Goal: Task Accomplishment & Management: Use online tool/utility

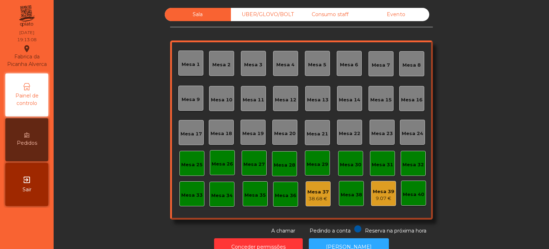
click at [338, 14] on div "Consumo staff" at bounding box center [330, 14] width 66 height 13
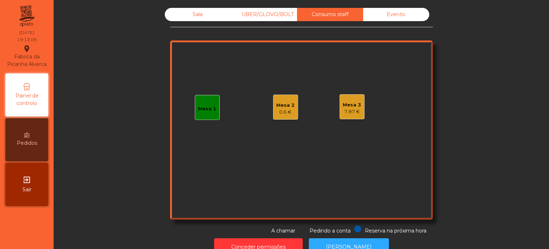
click at [288, 107] on div "Mesa 2" at bounding box center [285, 105] width 18 height 7
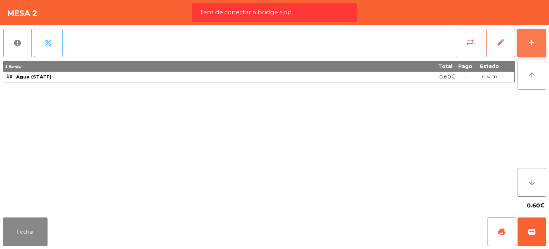
click at [533, 41] on div "add" at bounding box center [531, 42] width 9 height 9
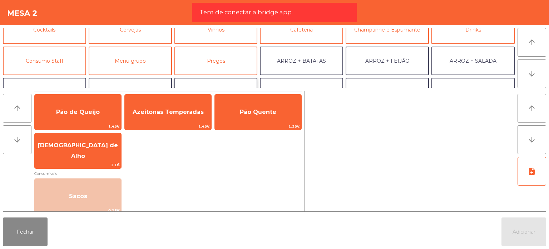
scroll to position [72, 0]
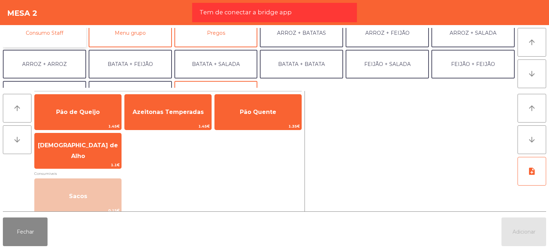
click at [64, 30] on button "Consumo Staff" at bounding box center [44, 33] width 83 height 29
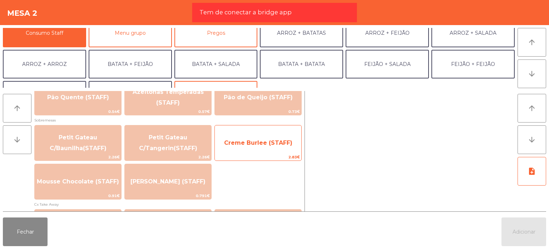
scroll to position [536, 0]
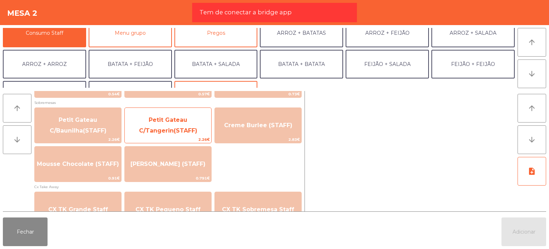
click at [143, 127] on span "Petit Gateau C/Tangerin(STAFF)" at bounding box center [168, 125] width 58 height 18
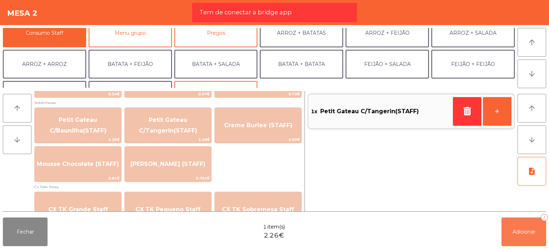
drag, startPoint x: 530, startPoint y: 223, endPoint x: 525, endPoint y: 225, distance: 5.0
click at [530, 223] on button "Adicionar 1" at bounding box center [524, 231] width 45 height 29
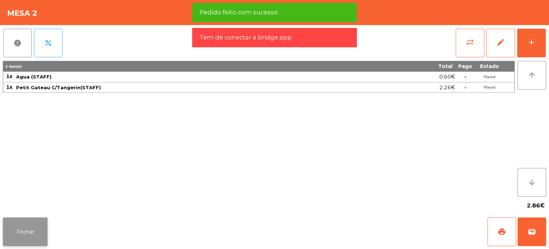
click at [20, 235] on button "Fechar" at bounding box center [25, 231] width 45 height 29
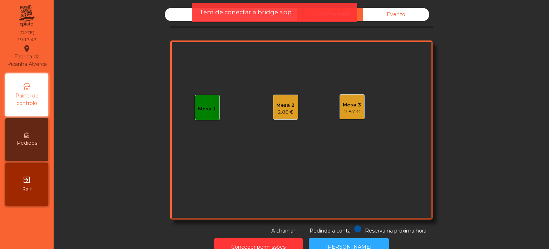
click at [341, 118] on div "Mesa 3 7.87 €" at bounding box center [352, 106] width 25 height 25
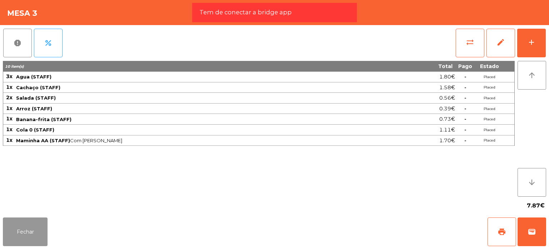
click at [27, 216] on div "Fechar print wallet" at bounding box center [274, 231] width 549 height 34
click at [30, 230] on button "Fechar" at bounding box center [25, 231] width 45 height 29
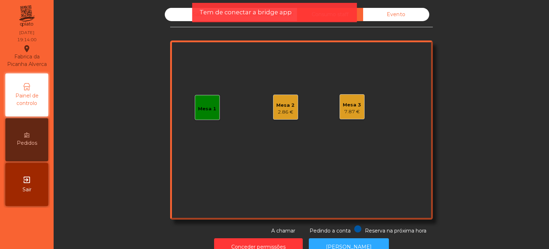
click at [502, 93] on div "Sala UBER/GLOVO/BOLT Consumo staff Evento Mesa 1 Mesa 2 2.86 € Mesa 3 7.87 € Re…" at bounding box center [301, 121] width 476 height 226
